Goal: Find specific page/section: Find specific page/section

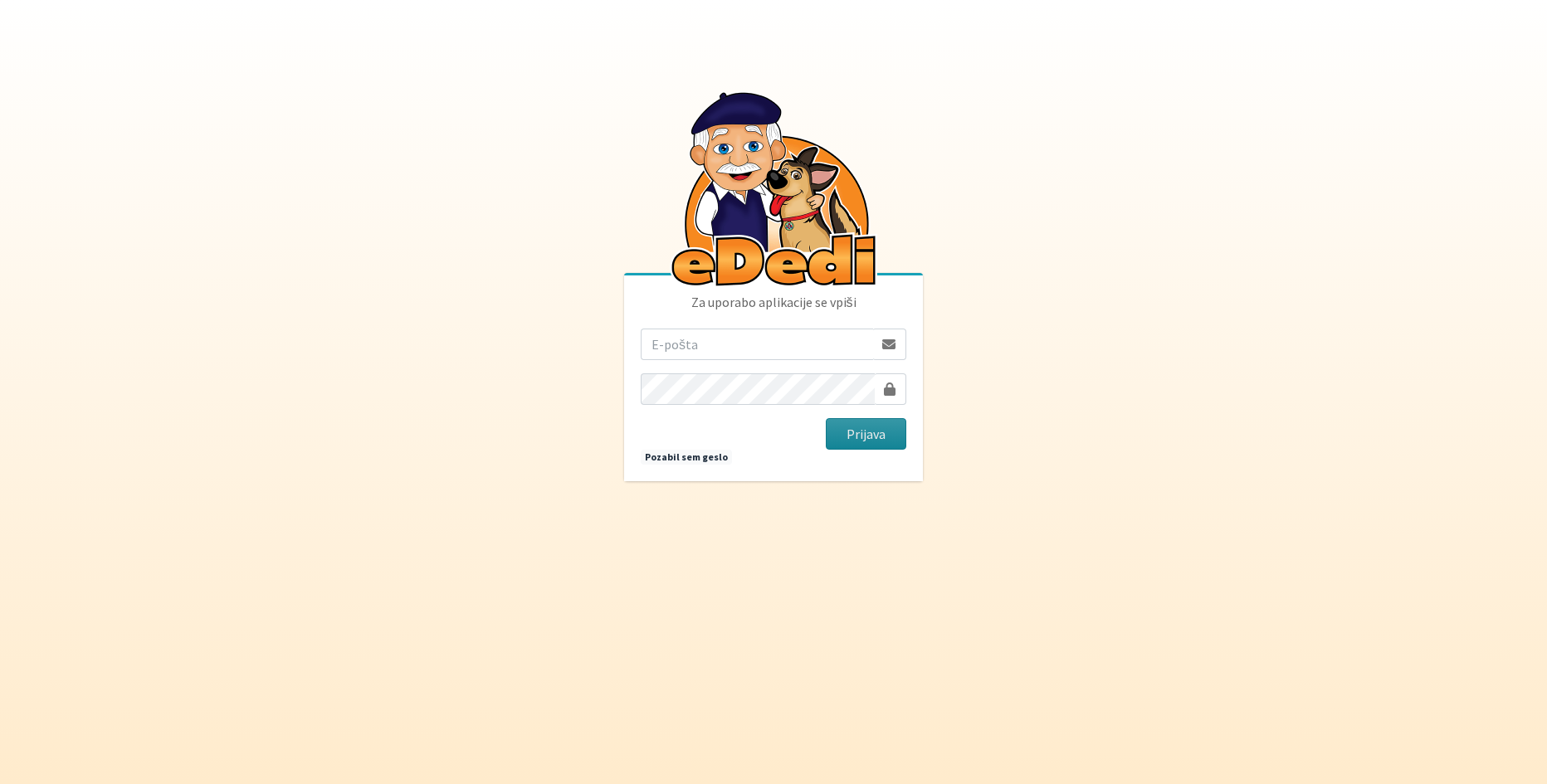
type input "vera.mikolic@erps.si"
click at [864, 439] on button "Prijava" at bounding box center [866, 433] width 80 height 31
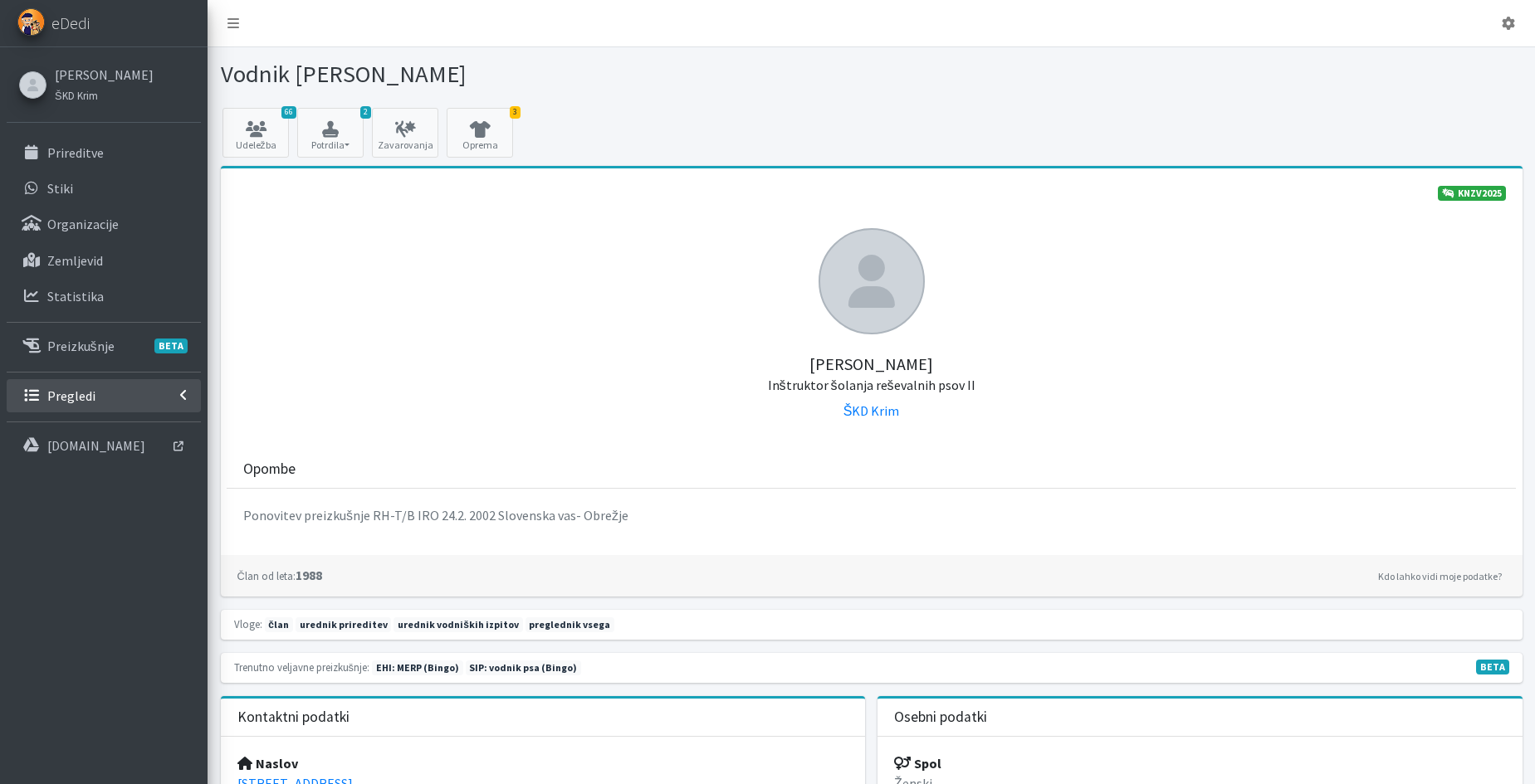
click at [61, 400] on p "Pregledi" at bounding box center [71, 395] width 48 height 17
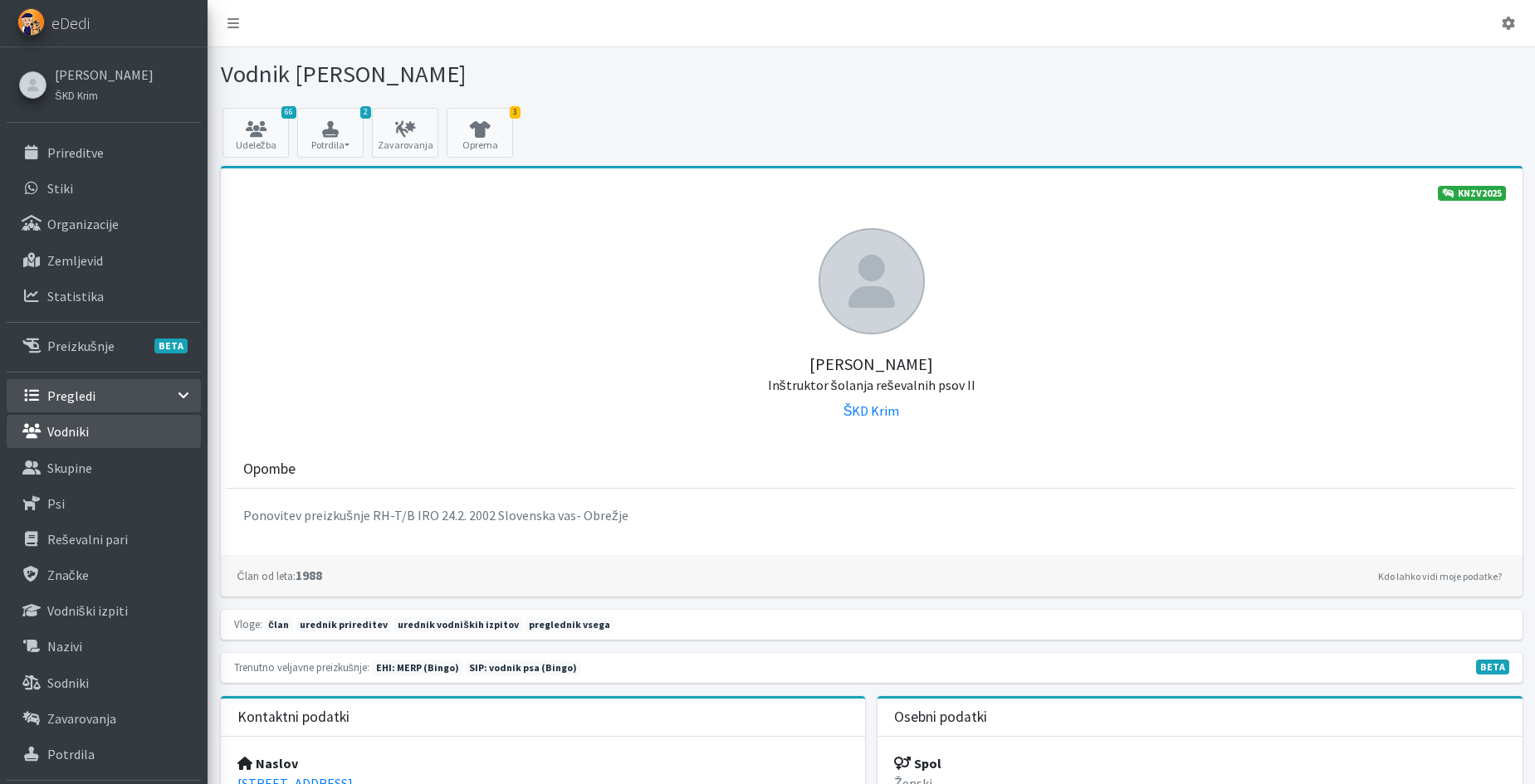
click at [71, 440] on p "Vodniki" at bounding box center [68, 432] width 42 height 17
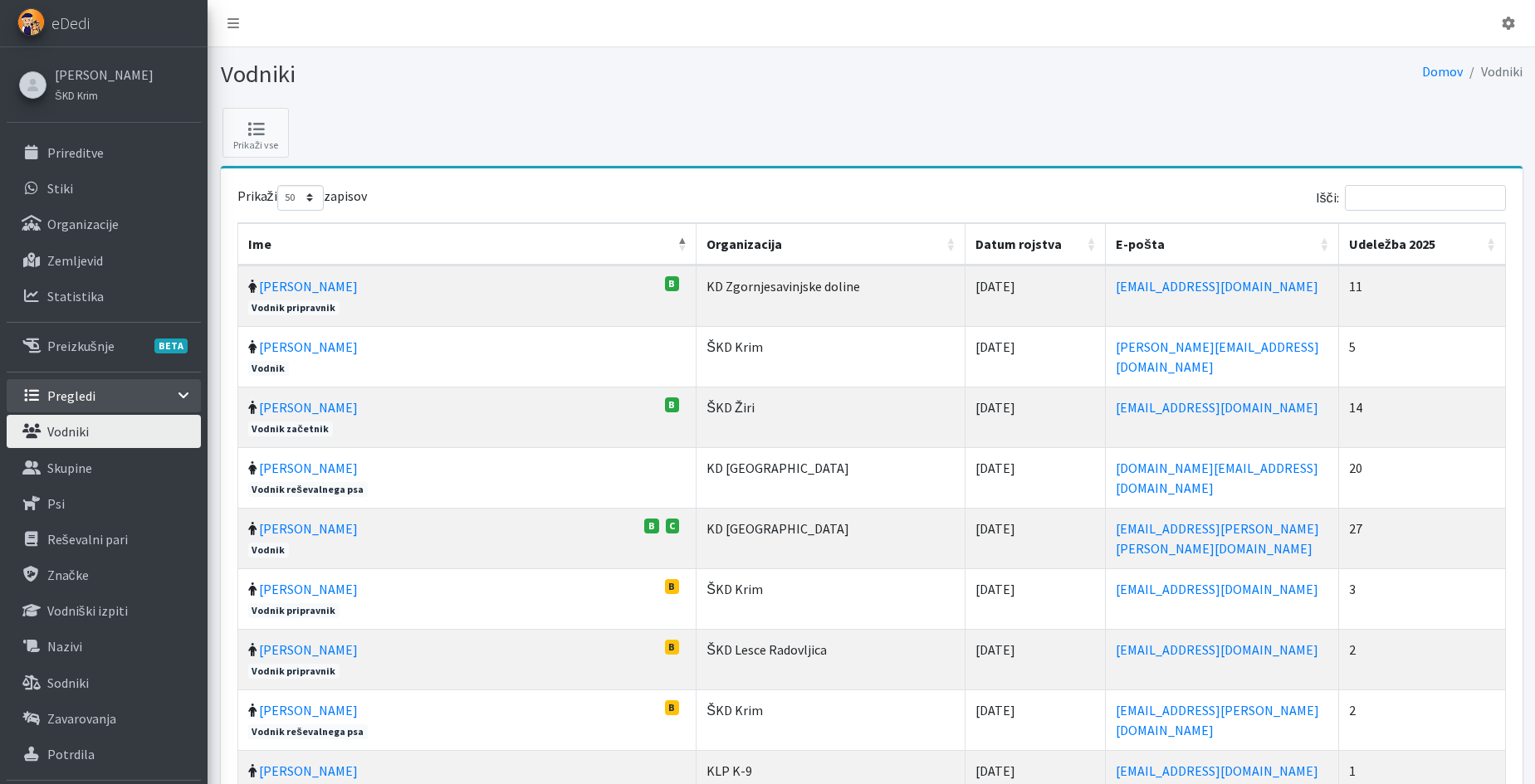
select select "50"
click at [1418, 198] on input "Išči:" at bounding box center [1425, 198] width 161 height 26
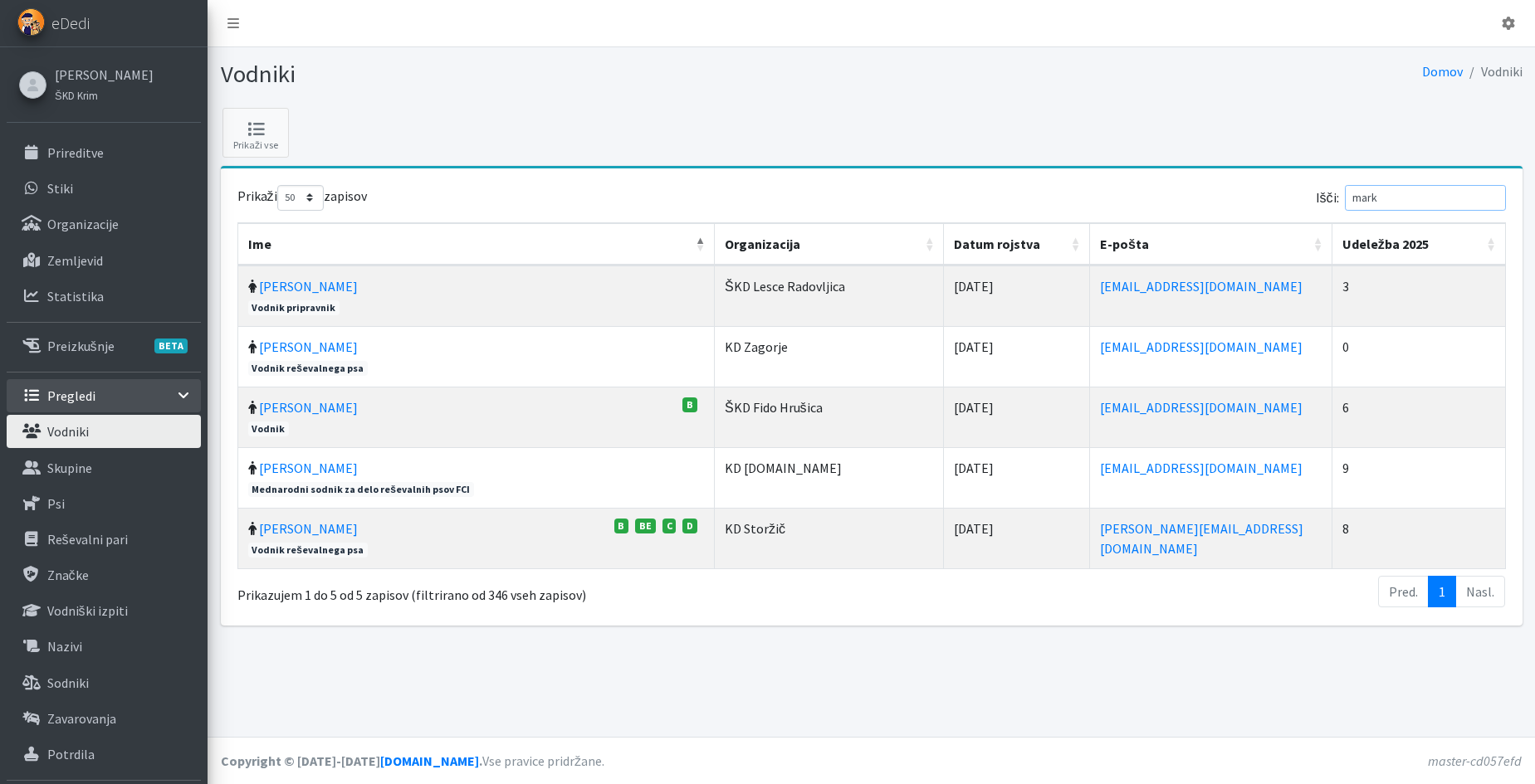
type input "marko"
